Goal: Task Accomplishment & Management: Manage account settings

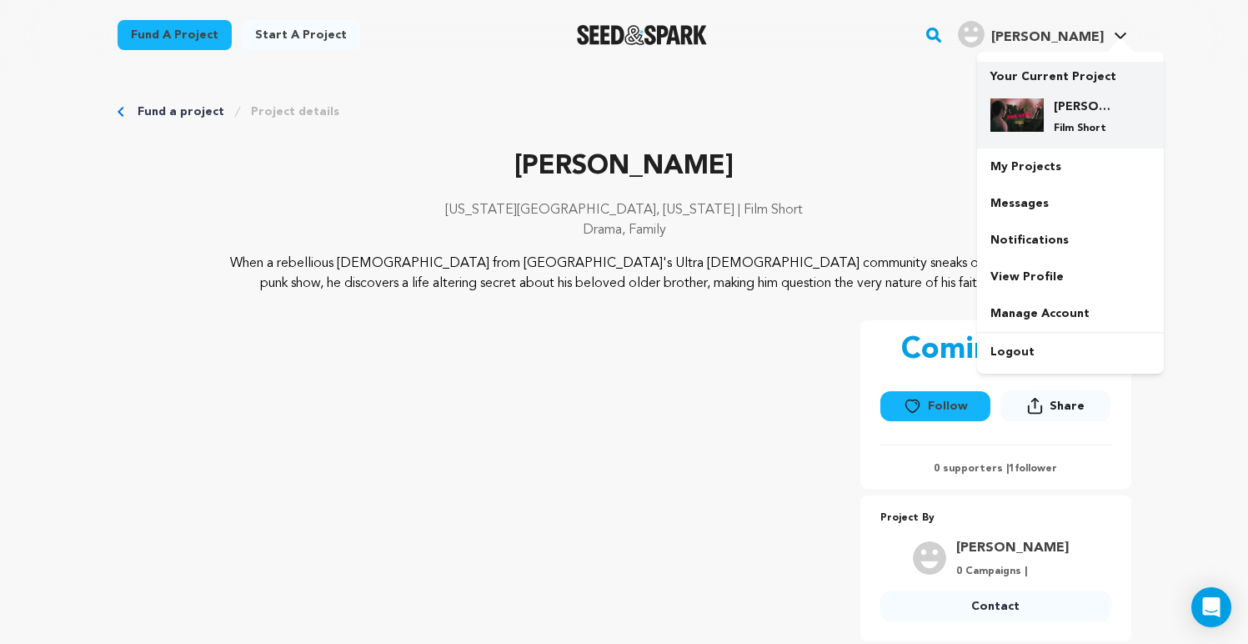
click at [1054, 85] on div "Sheigetz Film Short" at bounding box center [1070, 116] width 160 height 63
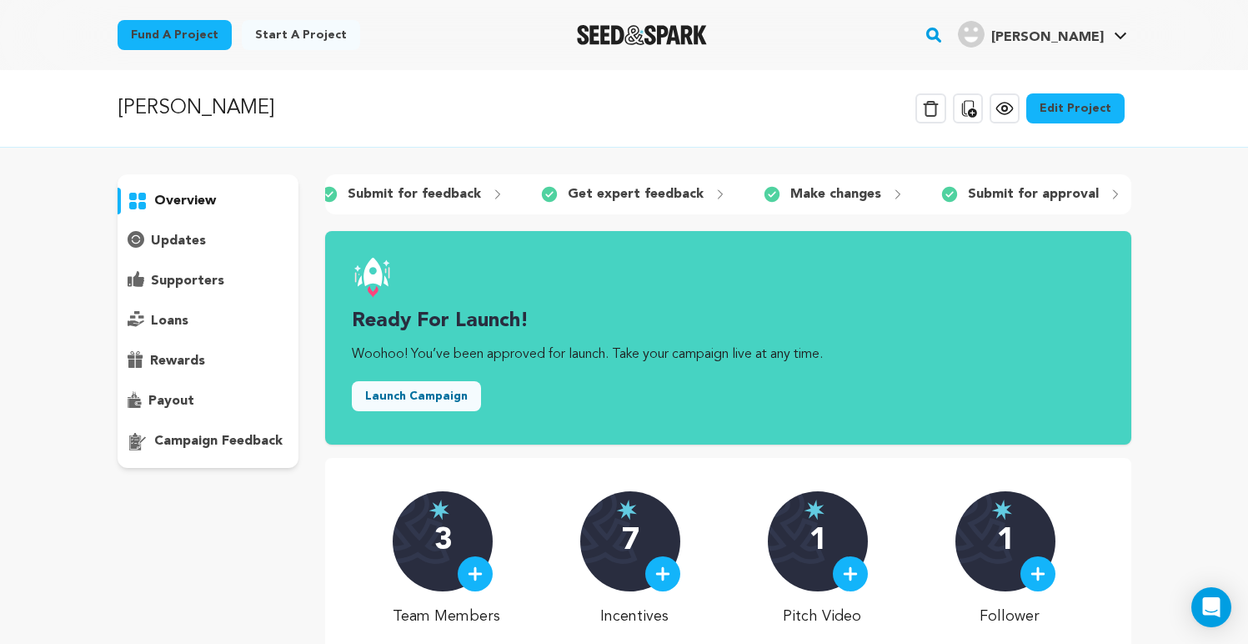
scroll to position [0, 413]
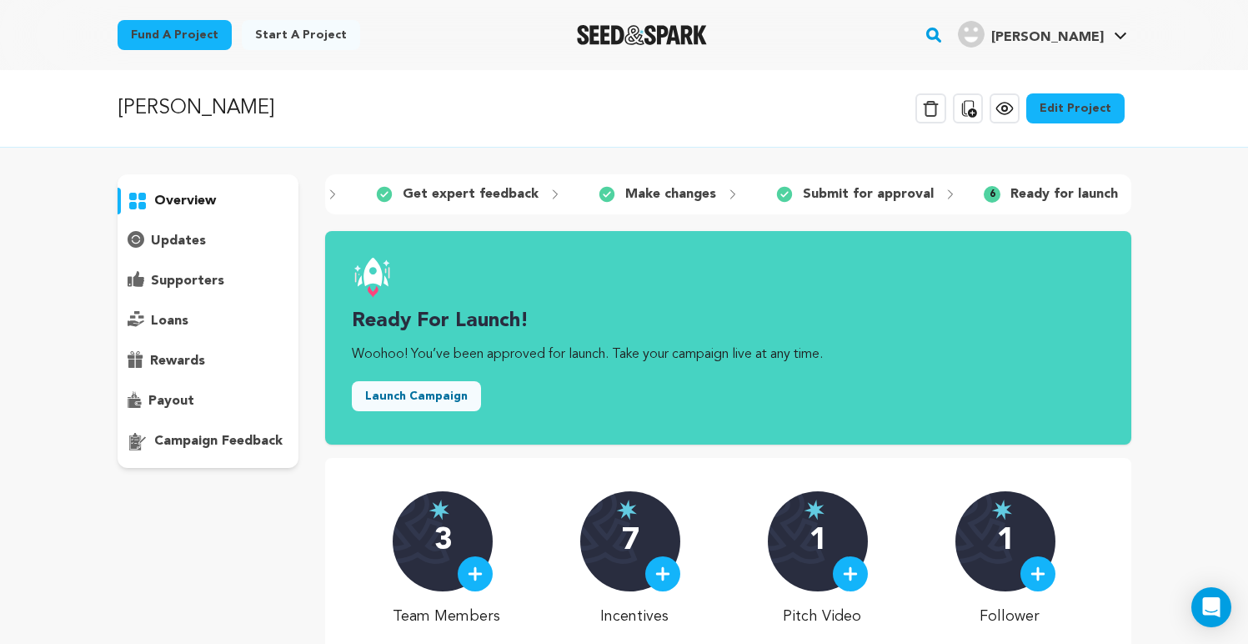
click at [1083, 192] on p "Ready for launch" at bounding box center [1064, 194] width 108 height 20
click at [1128, 194] on icon at bounding box center [1134, 194] width 13 height 13
click at [984, 198] on span "6" at bounding box center [992, 194] width 17 height 17
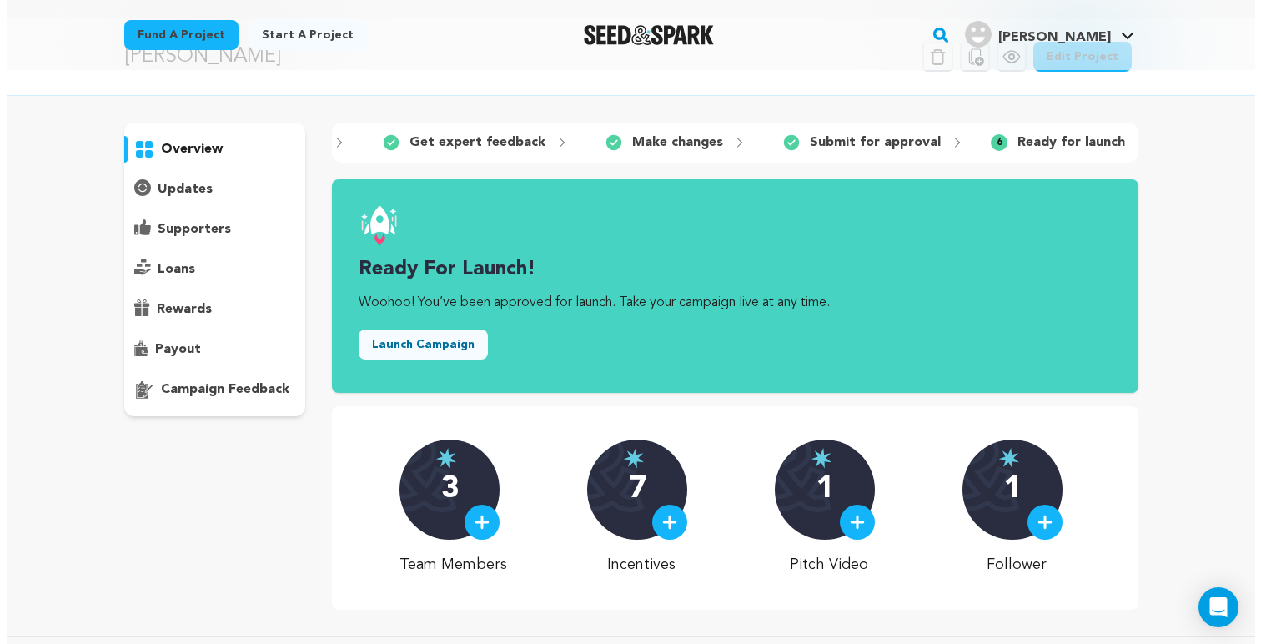
scroll to position [0, 0]
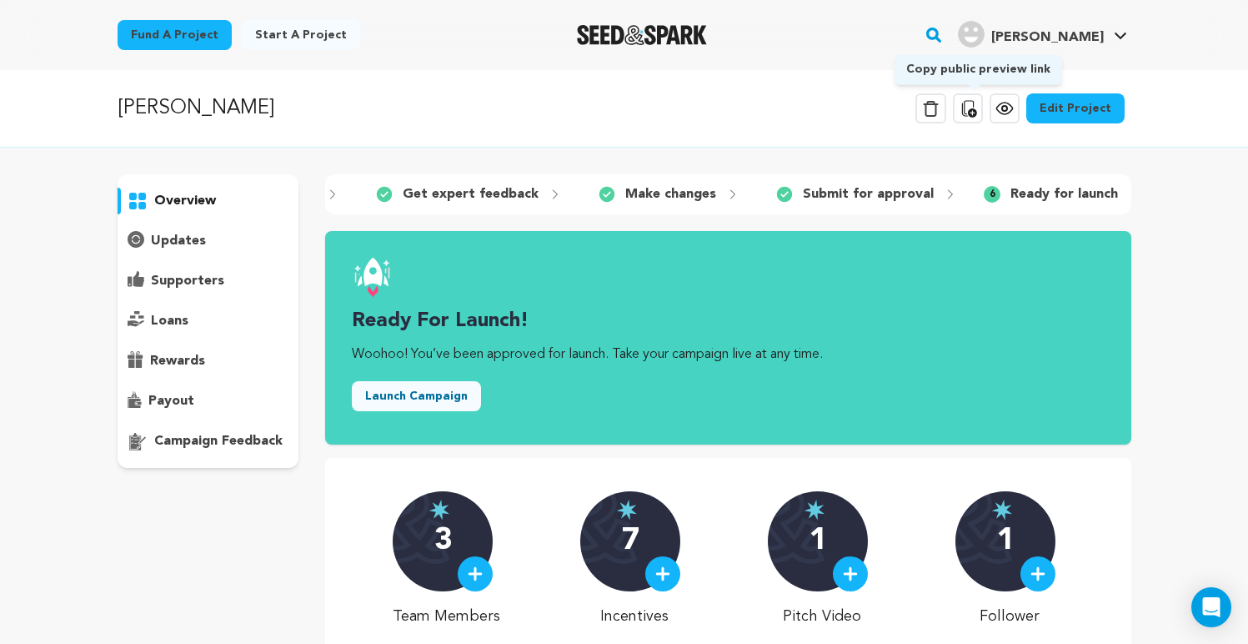
click at [978, 102] on icon at bounding box center [968, 108] width 20 height 20
click at [446, 409] on button "Launch Campaign" at bounding box center [416, 396] width 129 height 30
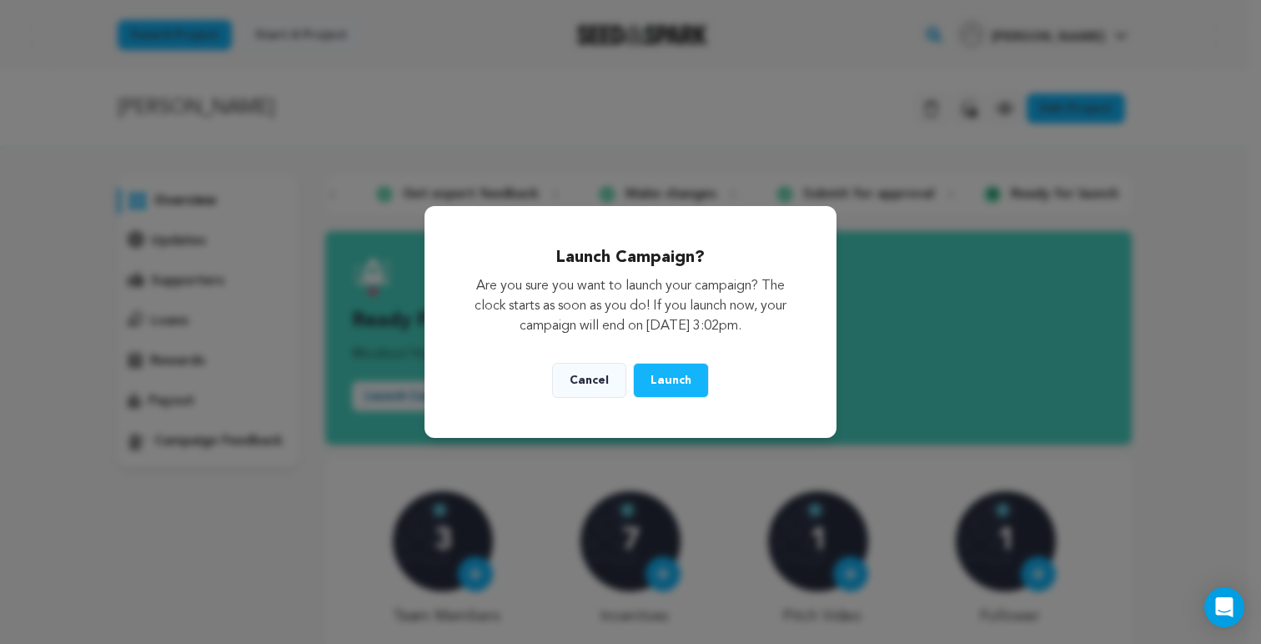
click at [675, 386] on button "Launch" at bounding box center [671, 380] width 76 height 35
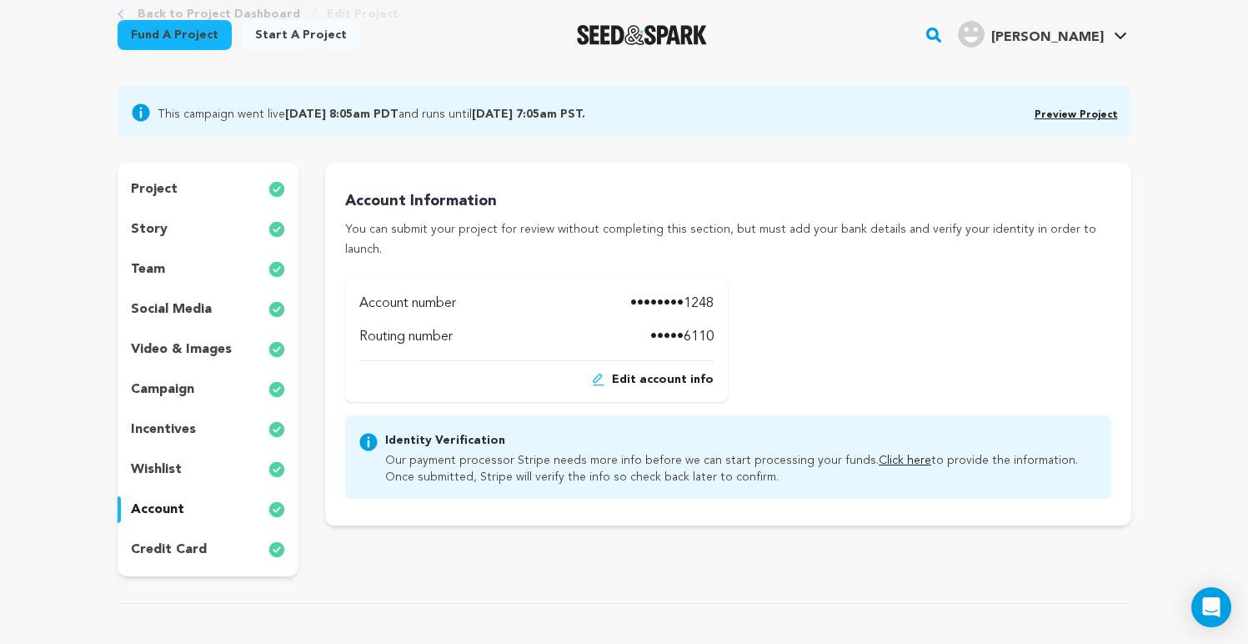
scroll to position [104, 0]
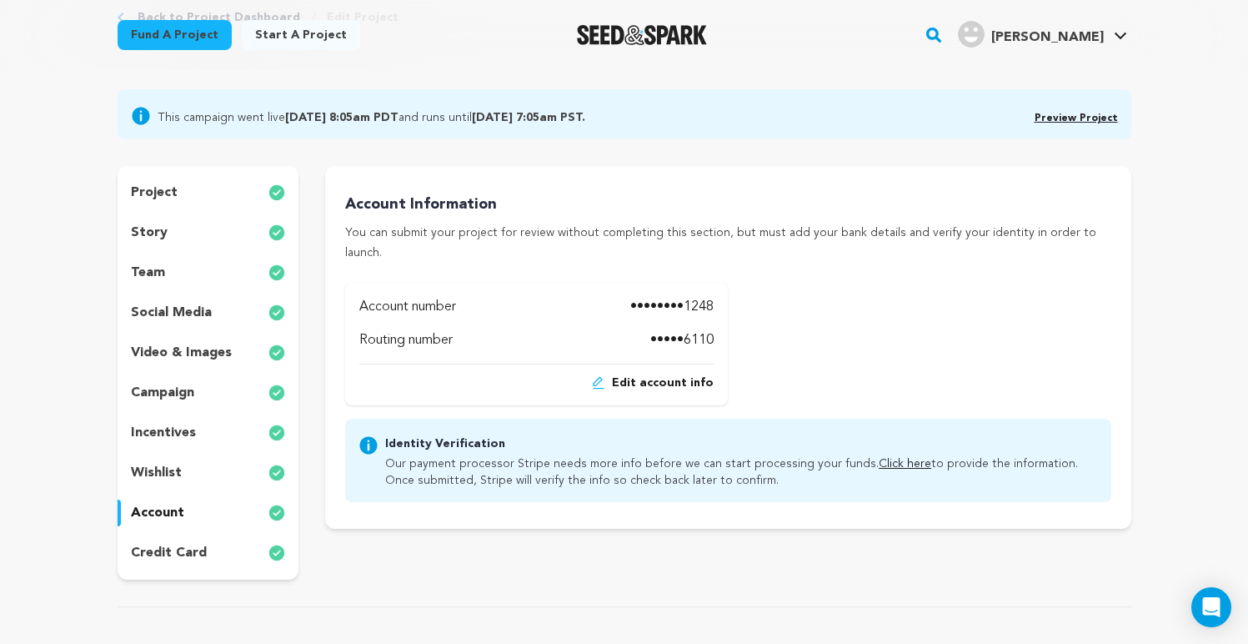
click at [879, 458] on link "Click here" at bounding box center [905, 464] width 53 height 12
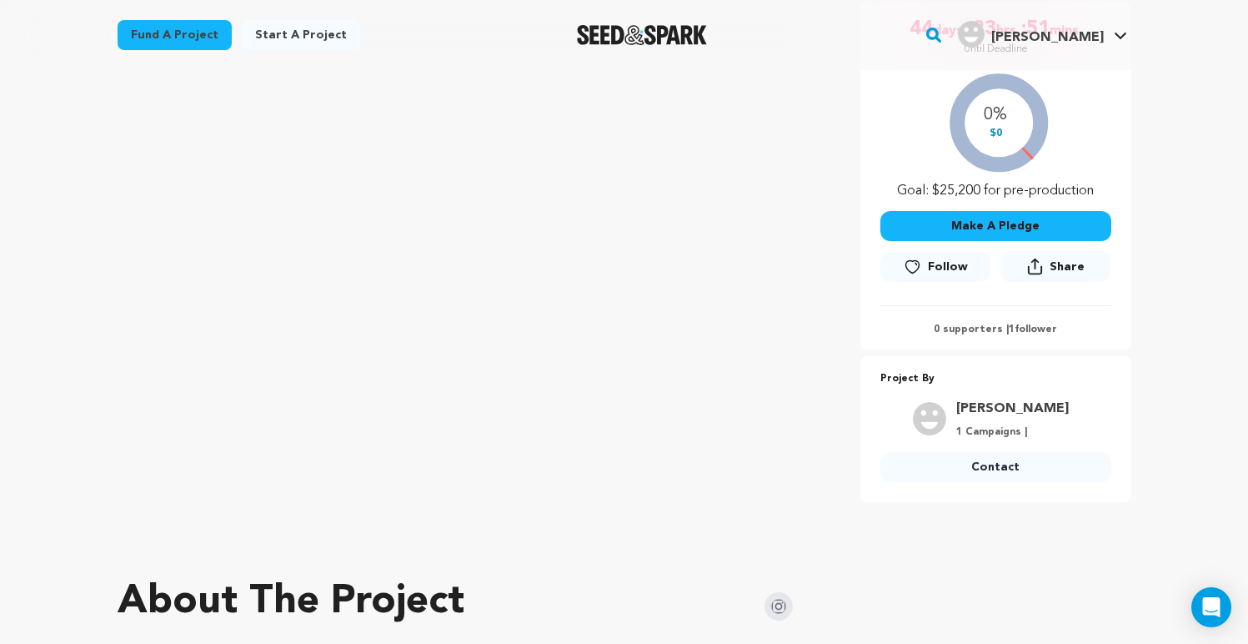
scroll to position [270, 0]
